Goal: Task Accomplishment & Management: Complete application form

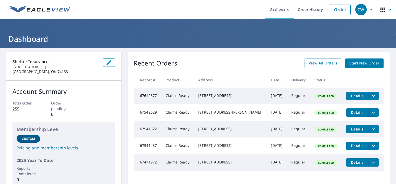
click at [365, 62] on span "Start New Order" at bounding box center [365, 63] width 30 height 6
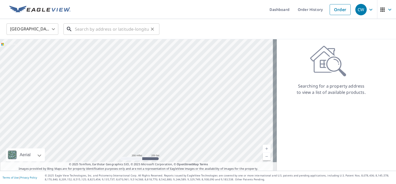
click at [104, 28] on input "text" at bounding box center [112, 29] width 74 height 15
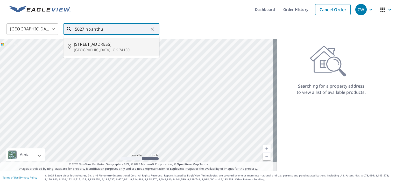
click at [96, 43] on span "[STREET_ADDRESS]" at bounding box center [114, 44] width 81 height 6
type input "[STREET_ADDRESS]"
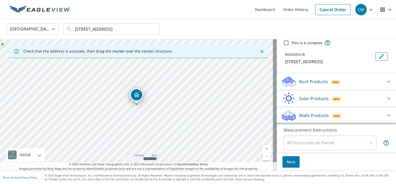
scroll to position [19, 0]
click at [386, 81] on icon at bounding box center [389, 82] width 6 height 6
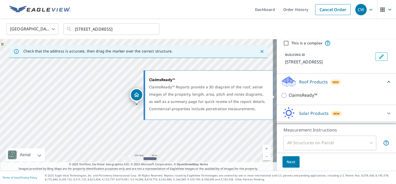
click at [281, 95] on input "ClaimsReady™" at bounding box center [285, 95] width 8 height 6
checkbox input "true"
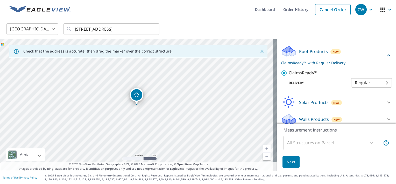
scroll to position [53, 0]
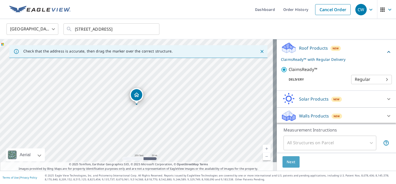
click at [288, 160] on span "Next" at bounding box center [291, 161] width 9 height 6
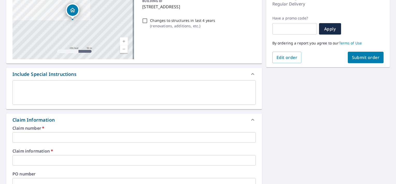
scroll to position [182, 0]
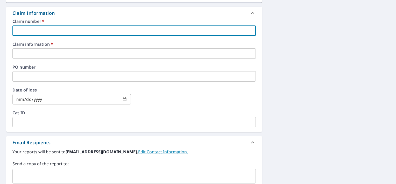
click at [63, 30] on input "text" at bounding box center [134, 30] width 244 height 10
type input "DW0000004008778"
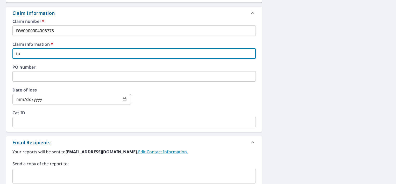
type input "tu"
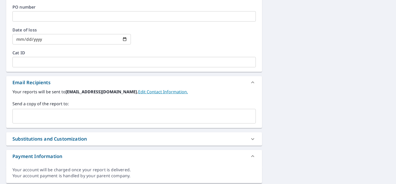
scroll to position [258, 0]
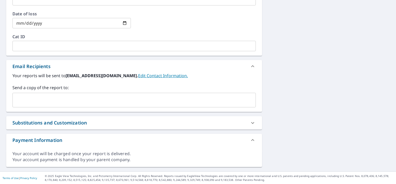
click at [49, 101] on input "text" at bounding box center [130, 100] width 231 height 10
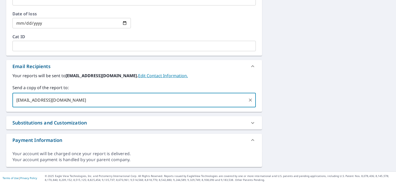
type input "[EMAIL_ADDRESS][DOMAIN_NAME]"
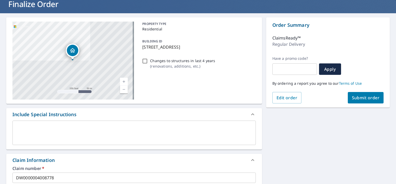
scroll to position [0, 0]
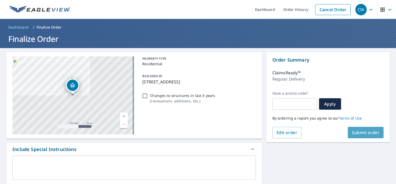
click at [354, 133] on span "Submit order" at bounding box center [366, 132] width 28 height 6
